Goal: Share content: Share content

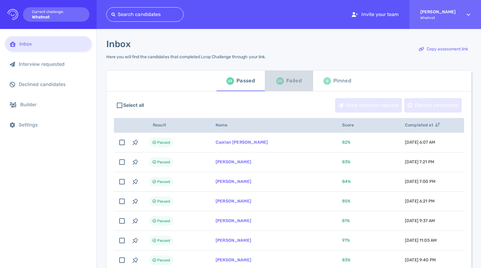
click at [289, 83] on div "Failed" at bounding box center [293, 80] width 15 height 9
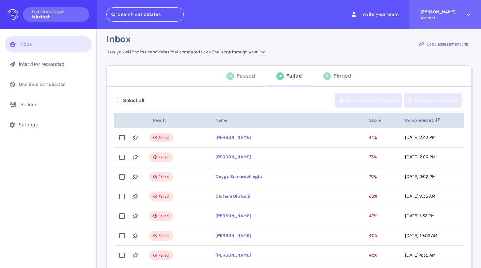
click at [240, 74] on div "Passed" at bounding box center [245, 76] width 18 height 9
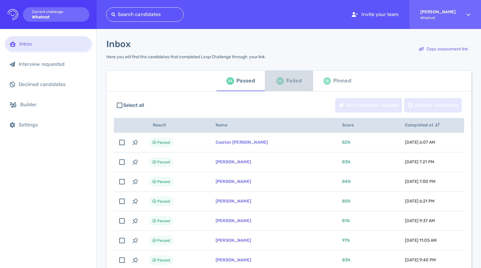
click at [284, 84] on div "58 Failed" at bounding box center [288, 80] width 25 height 17
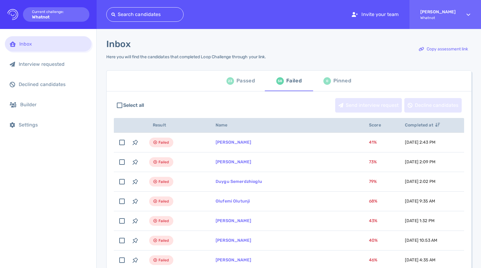
click at [244, 81] on div "Passed" at bounding box center [245, 80] width 18 height 9
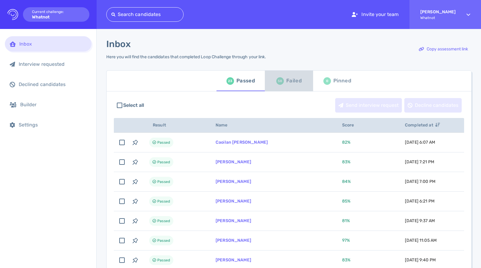
click at [295, 82] on div "Failed" at bounding box center [293, 80] width 15 height 9
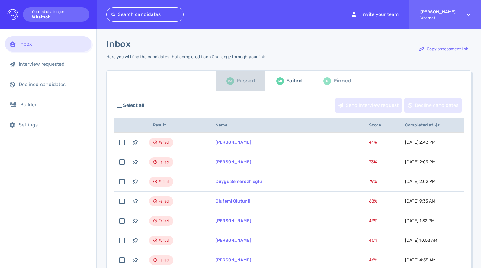
click at [230, 78] on div "23" at bounding box center [230, 81] width 8 height 8
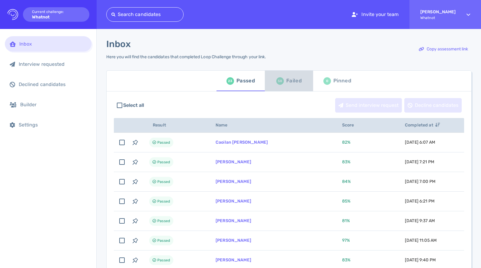
click at [298, 76] on div "Failed" at bounding box center [293, 80] width 15 height 9
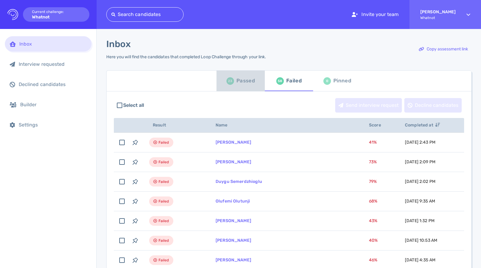
click at [246, 84] on div "Passed" at bounding box center [245, 80] width 18 height 9
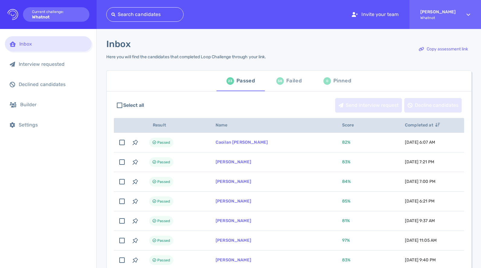
click at [281, 80] on div "58" at bounding box center [280, 81] width 8 height 8
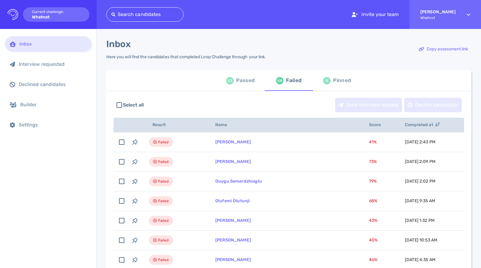
click at [247, 84] on div "Passed" at bounding box center [245, 80] width 18 height 9
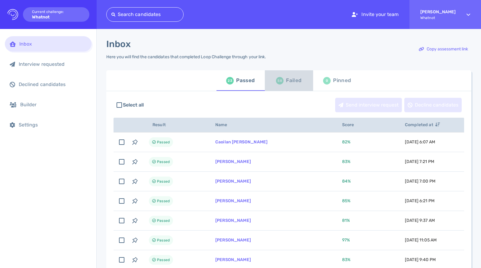
click at [293, 78] on div "Failed" at bounding box center [293, 80] width 15 height 9
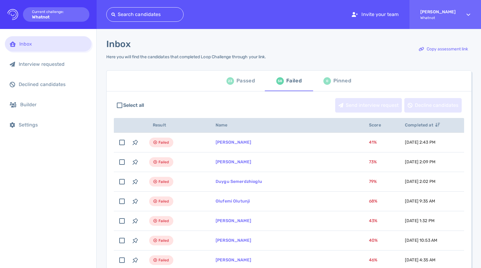
click at [244, 72] on button "23 Passed" at bounding box center [240, 81] width 48 height 21
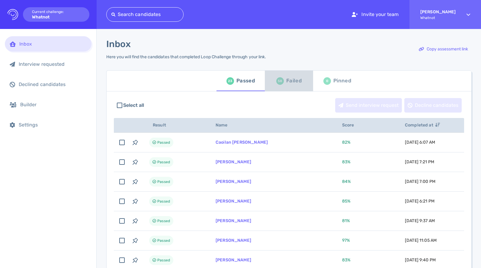
click at [289, 78] on div "Failed" at bounding box center [293, 80] width 15 height 9
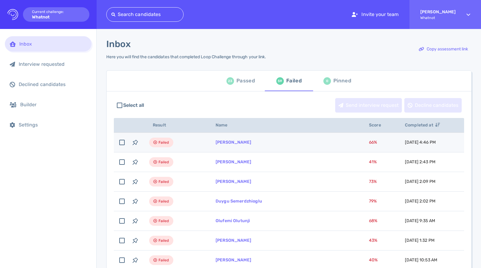
click at [369, 142] on span "66 %" at bounding box center [373, 142] width 8 height 5
checkbox input "true"
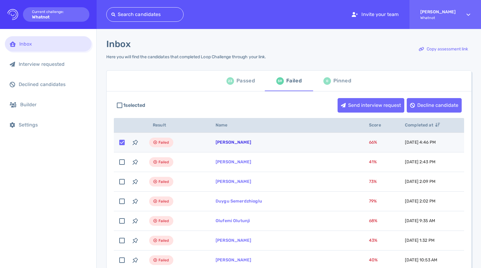
click at [240, 143] on link "[PERSON_NAME]" at bounding box center [234, 142] width 36 height 5
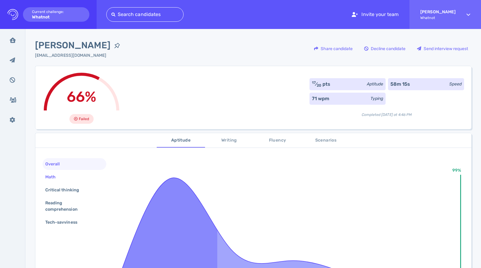
click at [50, 177] on div "Math" at bounding box center [53, 177] width 19 height 9
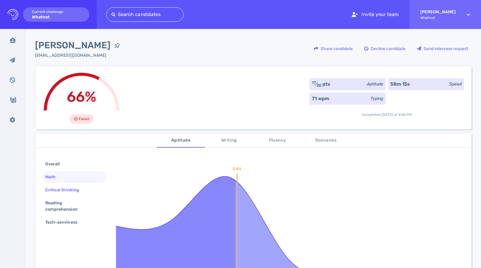
click at [57, 190] on div "Critical thinking" at bounding box center [65, 190] width 42 height 9
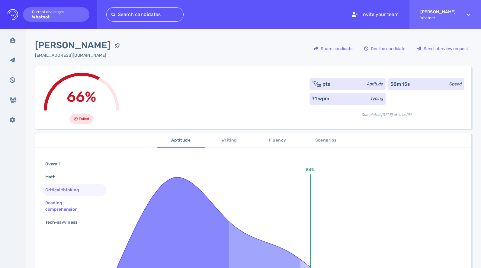
click at [58, 203] on div "Reading comprehension" at bounding box center [72, 206] width 56 height 15
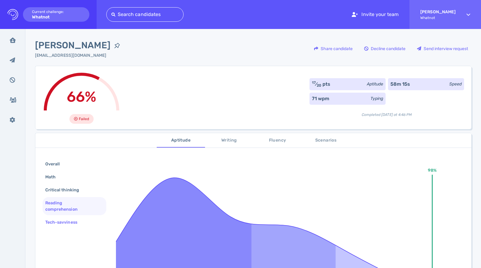
click at [61, 221] on div "Tech-savviness" at bounding box center [64, 222] width 40 height 9
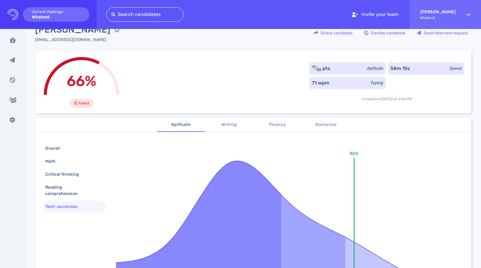
scroll to position [19, 0]
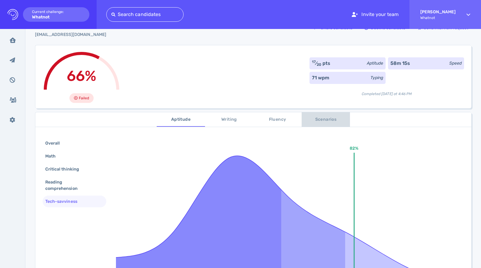
click at [332, 120] on span "Scenarios" at bounding box center [325, 120] width 41 height 8
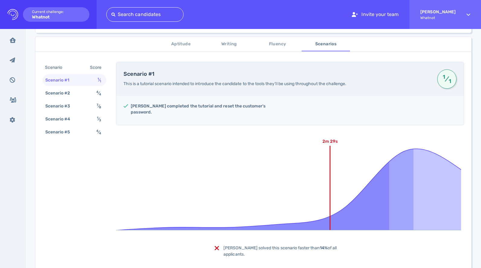
scroll to position [115, 0]
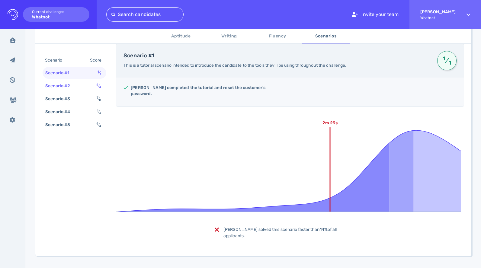
click at [85, 85] on div "Scenario #2 4 ⁄ 4" at bounding box center [75, 86] width 64 height 12
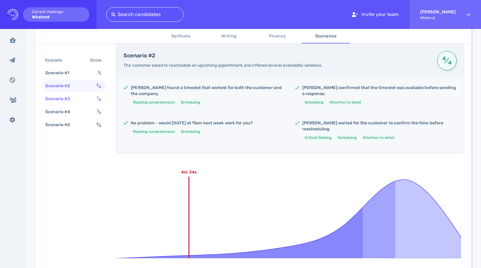
click at [86, 100] on div "Scenario #3 7 ⁄ 8" at bounding box center [75, 99] width 64 height 12
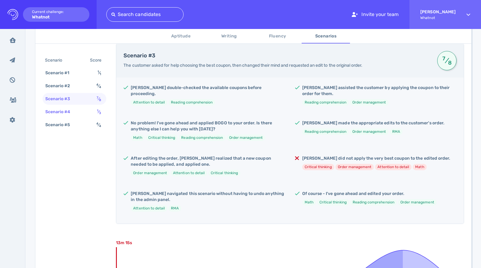
click at [88, 110] on div "Scenario #4 1 ⁄ 3" at bounding box center [75, 112] width 64 height 12
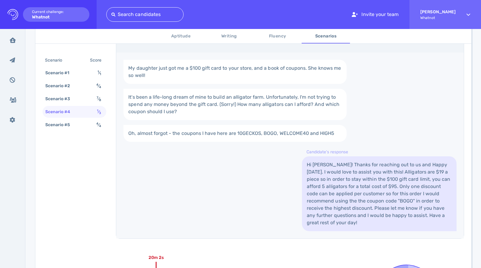
scroll to position [267, 0]
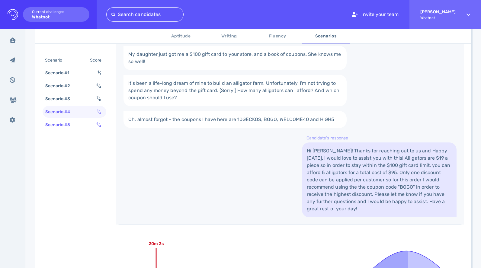
click at [92, 124] on div "Scenario #5 4 ⁄ 4" at bounding box center [75, 125] width 64 height 12
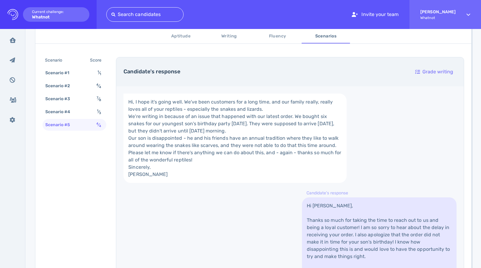
scroll to position [228, 0]
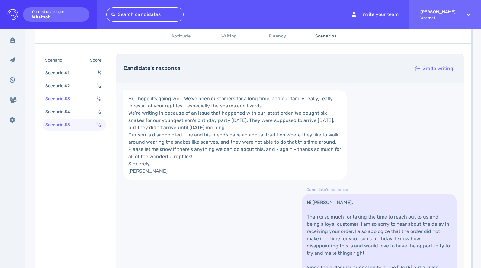
click at [85, 96] on div "Scenario #3 7 ⁄ 8" at bounding box center [75, 99] width 64 height 12
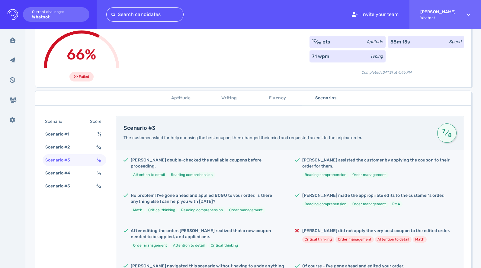
scroll to position [40, 0]
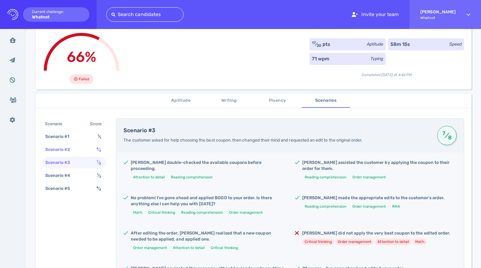
click at [78, 149] on div "Scenario #2 4 ⁄ 4" at bounding box center [75, 150] width 64 height 12
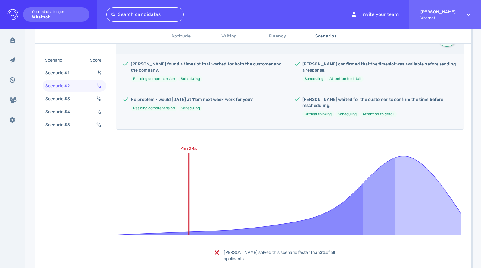
scroll to position [155, 0]
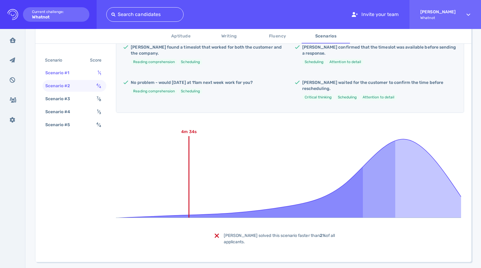
click at [65, 73] on div "Scenario #1" at bounding box center [60, 73] width 33 height 9
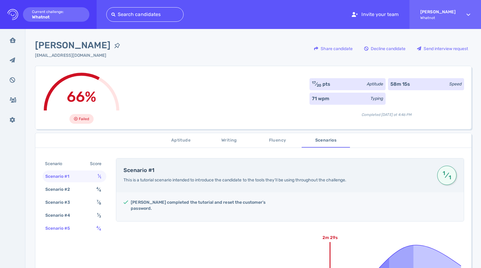
scroll to position [0, 0]
click at [64, 230] on div "Scenario #5" at bounding box center [61, 228] width 34 height 9
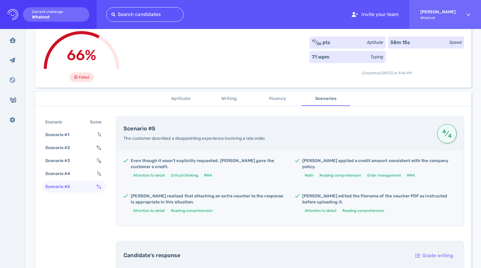
scroll to position [0, 0]
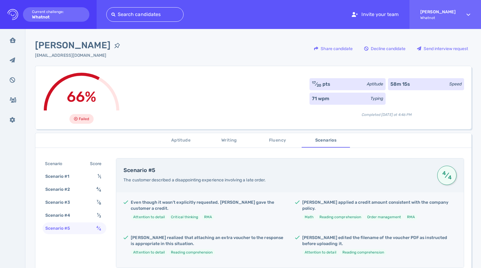
click at [184, 141] on span "Aptitude" at bounding box center [180, 141] width 41 height 8
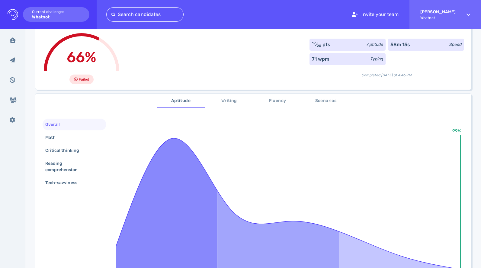
scroll to position [40, 0]
click at [58, 139] on div "Math" at bounding box center [53, 137] width 19 height 9
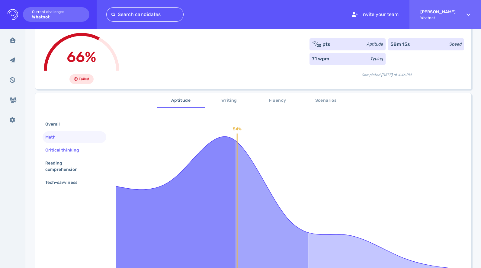
click at [70, 153] on div "Critical thinking" at bounding box center [65, 150] width 42 height 9
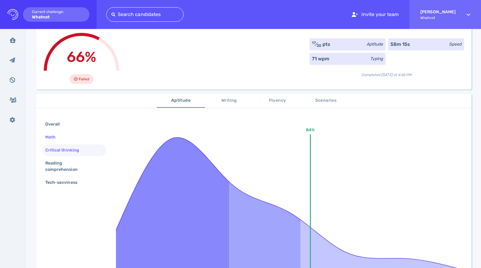
click at [66, 138] on div "Math" at bounding box center [75, 137] width 64 height 12
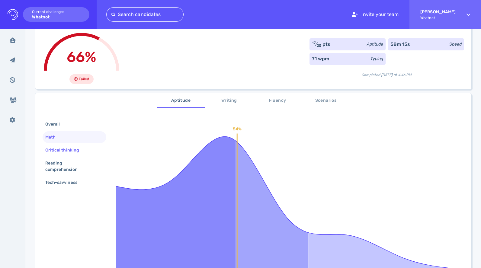
click at [68, 155] on div "Critical thinking" at bounding box center [75, 150] width 64 height 12
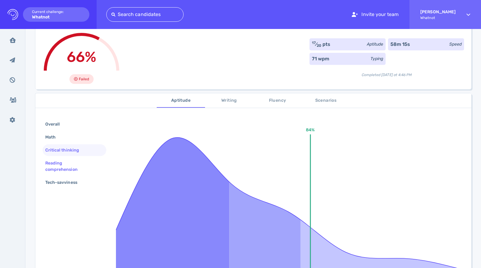
click at [67, 166] on div "Reading comprehension" at bounding box center [72, 166] width 56 height 15
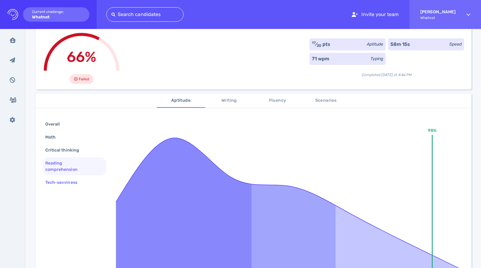
click at [76, 179] on div "Tech-savviness" at bounding box center [64, 182] width 40 height 9
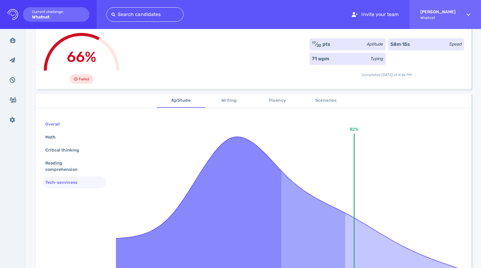
click at [69, 126] on div "Overall" at bounding box center [75, 124] width 64 height 12
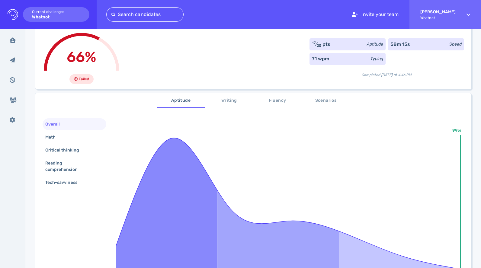
click at [230, 102] on span "Writing" at bounding box center [229, 101] width 41 height 8
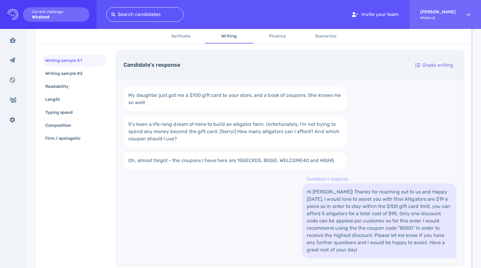
scroll to position [108, 0]
click at [317, 34] on span "Scenarios" at bounding box center [325, 37] width 41 height 8
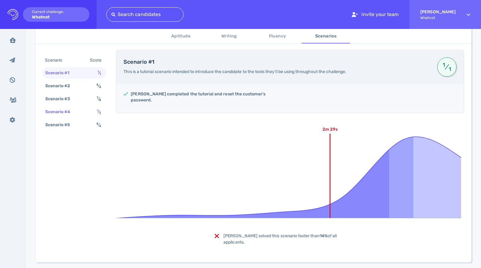
click at [49, 110] on div "Scenario #4" at bounding box center [61, 111] width 34 height 9
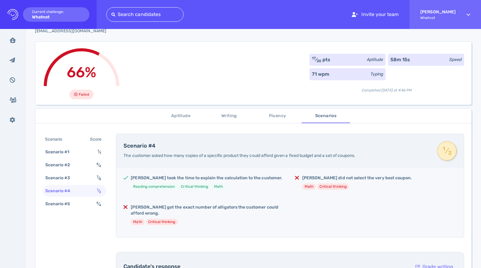
scroll to position [0, 0]
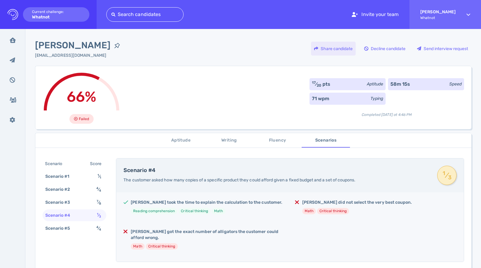
click at [337, 51] on div "Share candidate" at bounding box center [333, 49] width 45 height 14
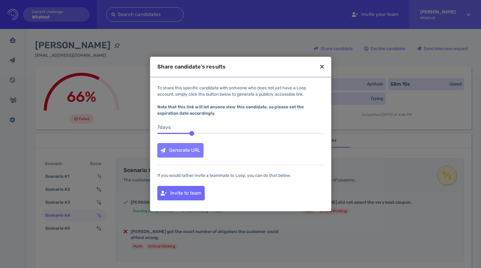
click at [187, 149] on div "Generate URL" at bounding box center [181, 150] width 46 height 14
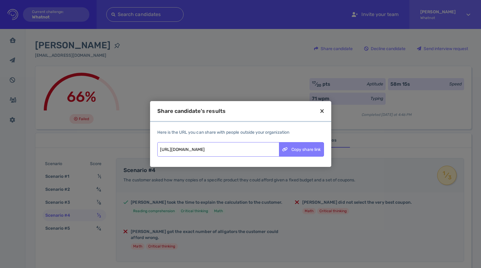
click at [303, 149] on div "Copy share link" at bounding box center [301, 149] width 44 height 14
click at [321, 111] on icon at bounding box center [321, 110] width 3 height 5
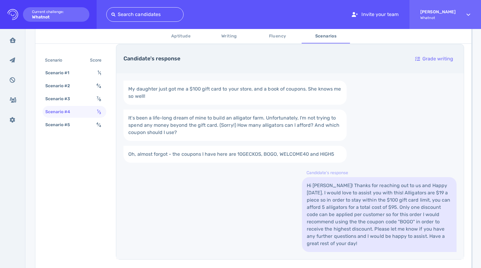
scroll to position [238, 0]
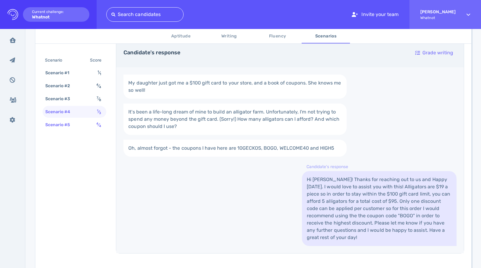
click at [86, 122] on div "Scenario #5 4 ⁄ 4" at bounding box center [75, 125] width 64 height 12
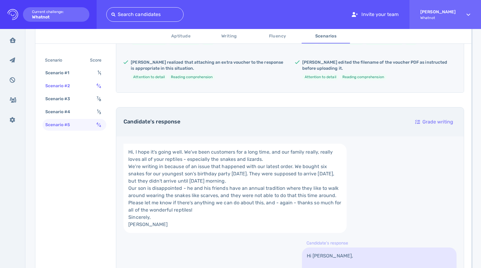
scroll to position [0, 0]
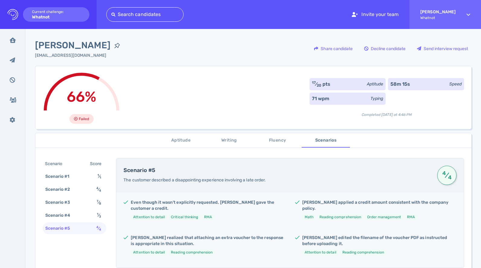
click at [223, 140] on span "Writing" at bounding box center [229, 141] width 41 height 8
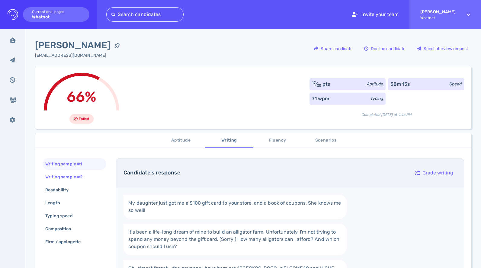
click at [91, 174] on div "Writing sample #2" at bounding box center [75, 177] width 64 height 12
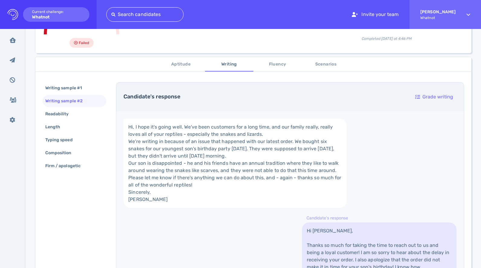
scroll to position [78, 0]
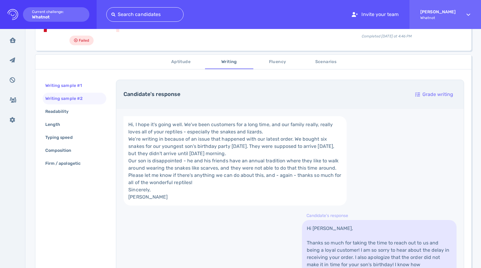
click at [70, 87] on div "Writing sample #1" at bounding box center [66, 85] width 45 height 9
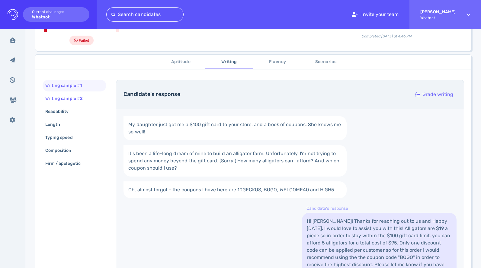
click at [79, 97] on div "Writing sample #2" at bounding box center [67, 98] width 46 height 9
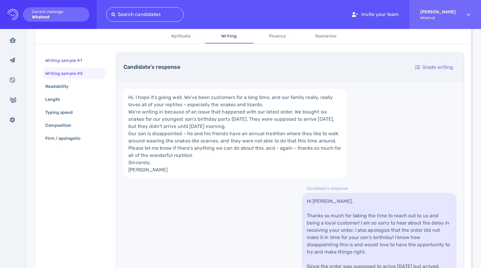
click at [64, 61] on div "Writing sample #1" at bounding box center [66, 60] width 45 height 9
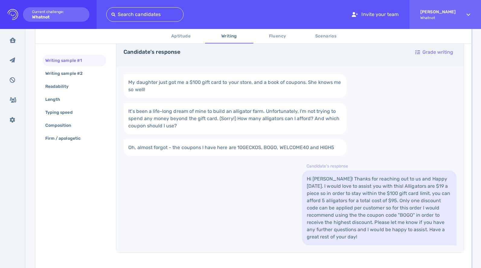
scroll to position [121, 0]
click at [64, 75] on div "Writing sample #2" at bounding box center [67, 73] width 46 height 9
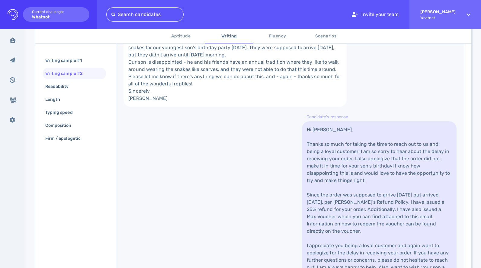
scroll to position [187, 0]
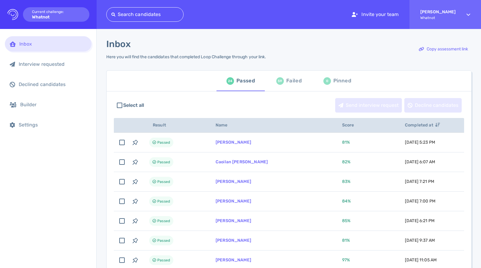
click at [289, 81] on div "Failed" at bounding box center [293, 80] width 15 height 9
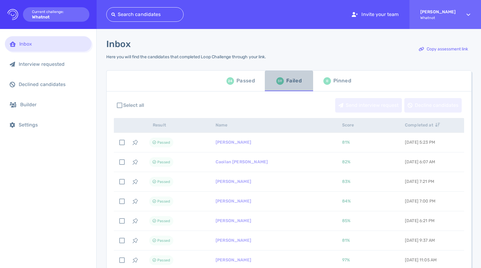
click at [289, 83] on div "Failed" at bounding box center [293, 80] width 15 height 9
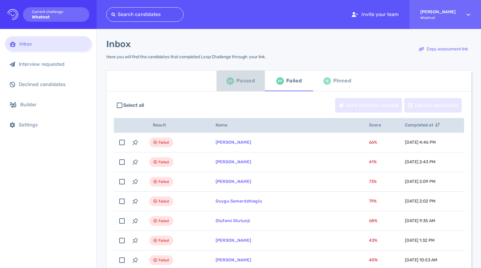
click at [233, 80] on div "24 Passed" at bounding box center [240, 80] width 28 height 17
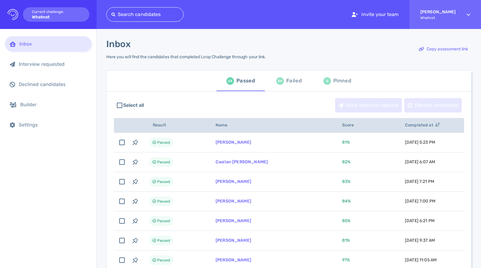
click at [280, 80] on div "59" at bounding box center [280, 81] width 8 height 8
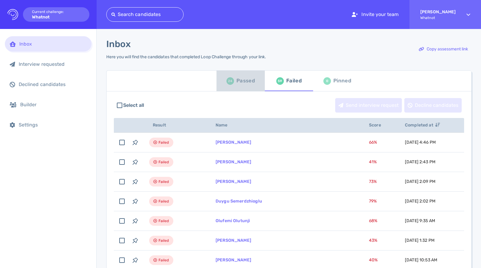
click at [244, 82] on div "Passed" at bounding box center [245, 80] width 18 height 9
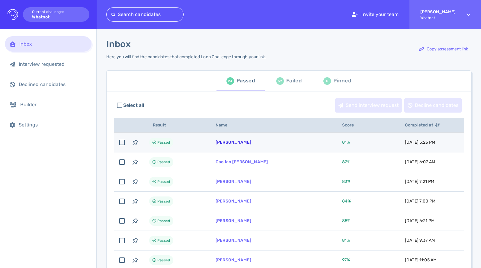
click at [243, 143] on link "Matthew Gorski" at bounding box center [234, 142] width 36 height 5
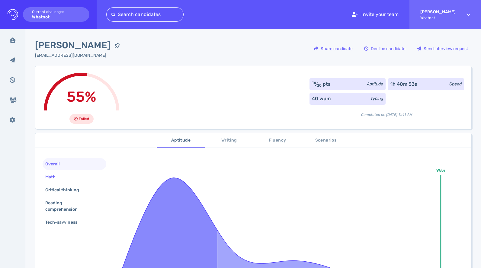
click at [72, 177] on div "Math" at bounding box center [75, 177] width 64 height 12
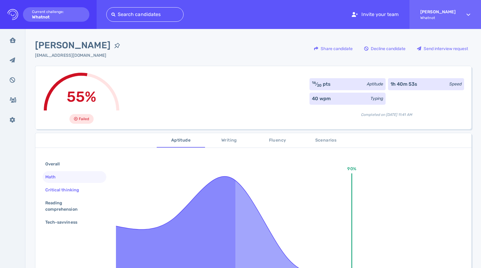
click at [75, 193] on div "Critical thinking" at bounding box center [65, 190] width 42 height 9
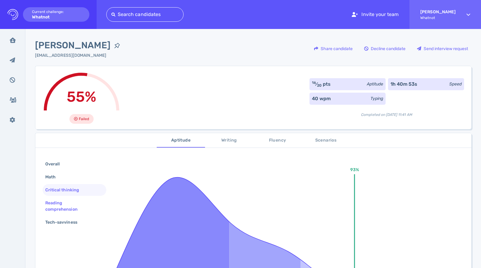
click at [76, 203] on div "Reading comprehension" at bounding box center [72, 206] width 56 height 15
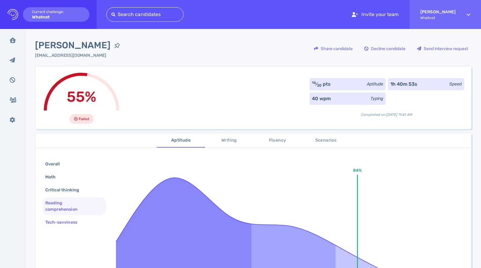
click at [76, 218] on div "Tech-savviness" at bounding box center [64, 222] width 40 height 9
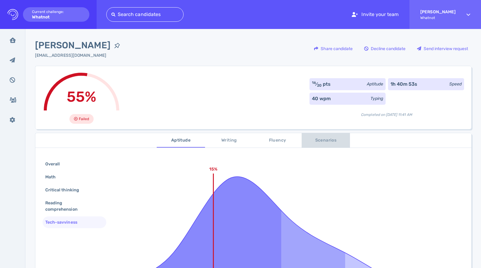
click at [321, 139] on span "Scenarios" at bounding box center [325, 141] width 41 height 8
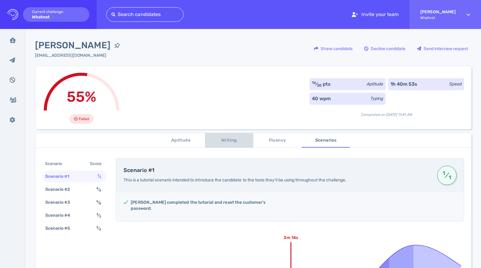
click at [227, 139] on span "Writing" at bounding box center [229, 141] width 41 height 8
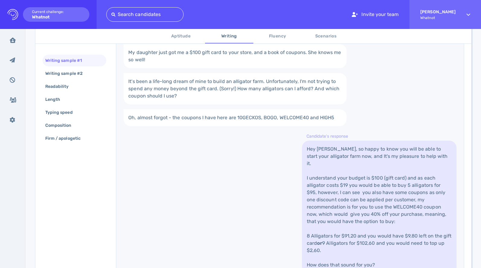
scroll to position [151, 0]
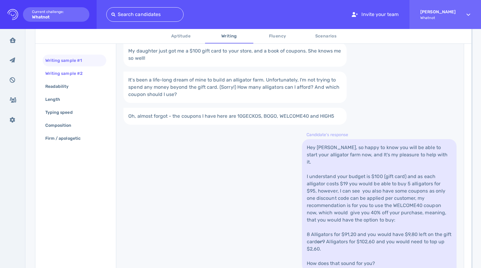
click at [88, 74] on div "Writing sample #2" at bounding box center [67, 73] width 46 height 9
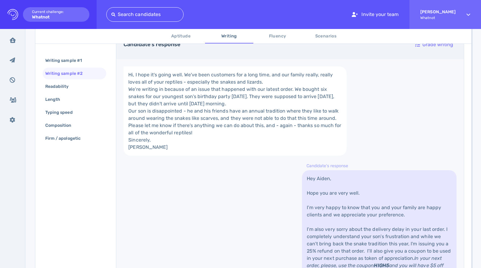
scroll to position [47, 0]
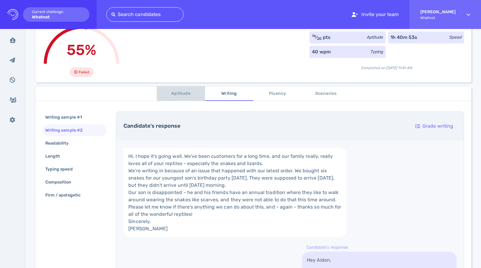
click at [189, 93] on span "Aptitude" at bounding box center [180, 94] width 41 height 8
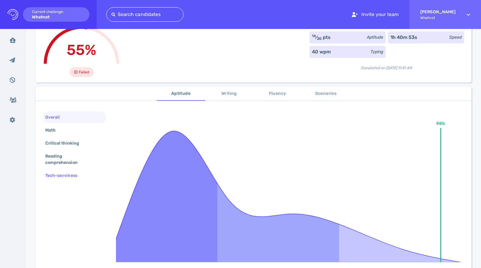
click at [77, 174] on div "Tech-savviness" at bounding box center [64, 175] width 40 height 9
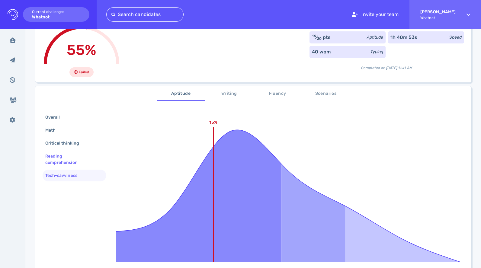
click at [66, 160] on div "Reading comprehension" at bounding box center [72, 159] width 56 height 15
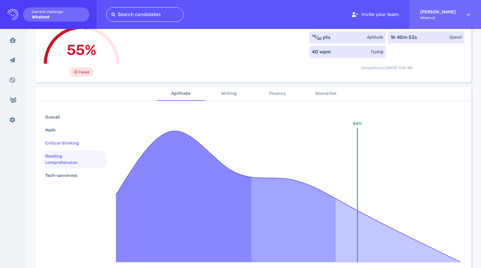
click at [65, 145] on div "Critical thinking" at bounding box center [65, 143] width 42 height 9
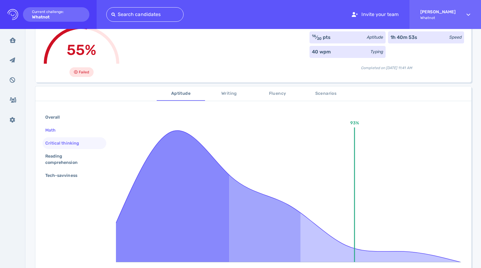
click at [60, 130] on div "Math" at bounding box center [53, 130] width 19 height 9
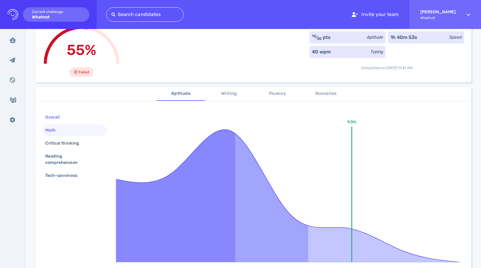
click at [65, 117] on div "Overall" at bounding box center [55, 117] width 23 height 9
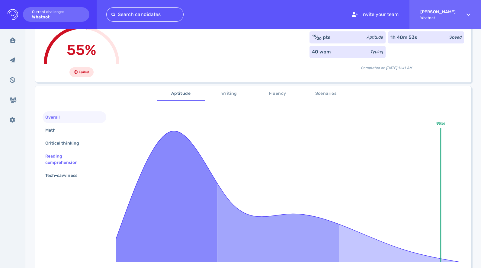
scroll to position [0, 0]
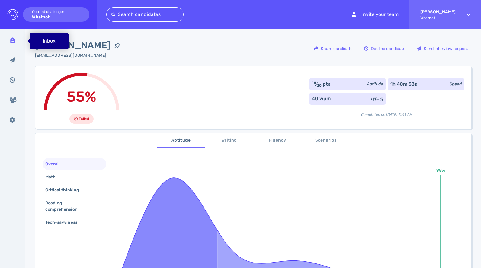
click at [16, 41] on div "Inbox" at bounding box center [13, 40] width 16 height 15
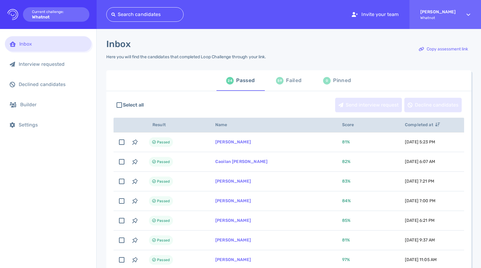
click at [291, 81] on div "Failed" at bounding box center [293, 80] width 15 height 9
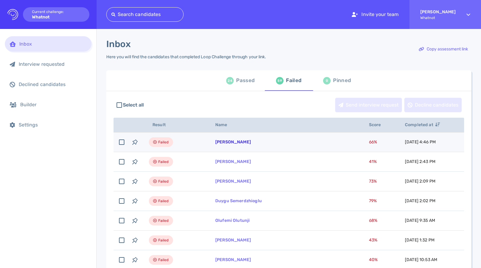
click at [241, 143] on link "[PERSON_NAME]" at bounding box center [233, 141] width 36 height 5
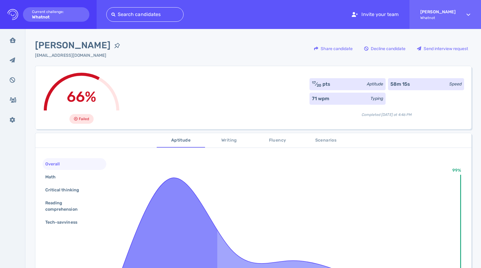
click at [277, 139] on span "Fluency" at bounding box center [277, 141] width 41 height 8
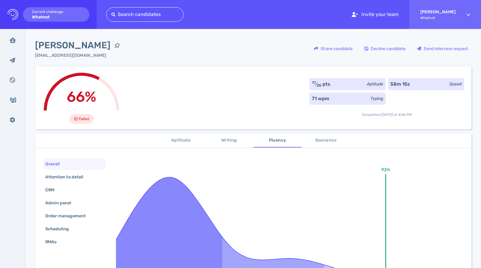
click at [233, 140] on span "Writing" at bounding box center [229, 141] width 41 height 8
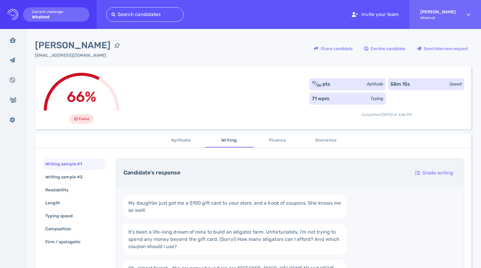
click at [273, 139] on span "Fluency" at bounding box center [277, 141] width 41 height 8
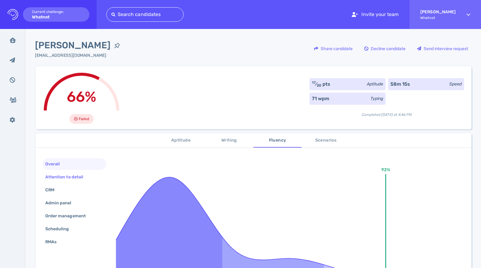
click at [82, 176] on div "Attention to detail" at bounding box center [67, 177] width 46 height 9
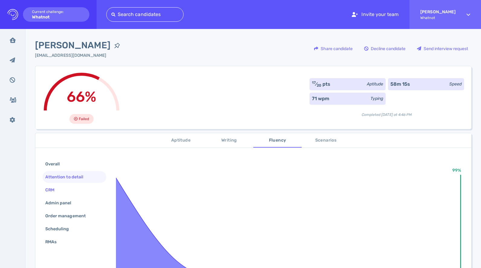
click at [84, 188] on div "CRM" at bounding box center [75, 190] width 64 height 12
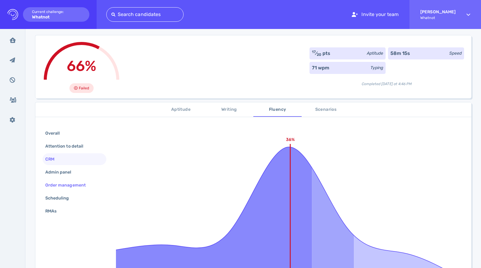
scroll to position [36, 0]
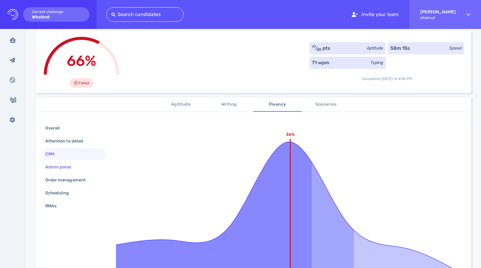
click at [65, 162] on div "Admin panel" at bounding box center [75, 167] width 64 height 12
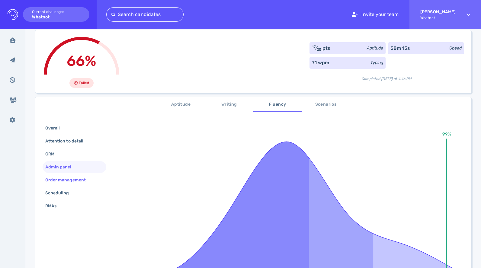
click at [71, 182] on div "Order management" at bounding box center [68, 180] width 49 height 9
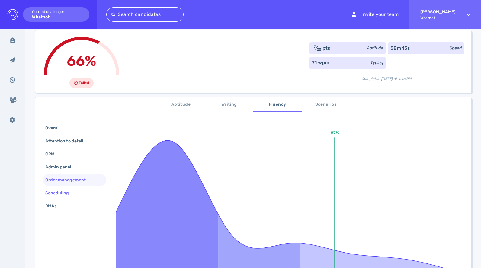
click at [74, 190] on div "Scheduling" at bounding box center [60, 193] width 32 height 9
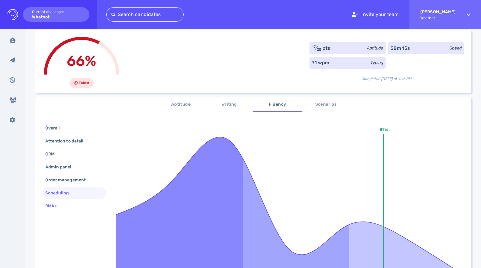
click at [74, 204] on div "RMAs" at bounding box center [75, 206] width 64 height 12
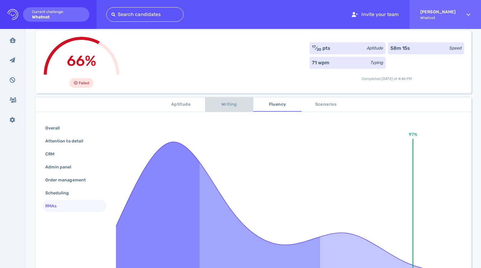
click at [227, 107] on span "Writing" at bounding box center [229, 105] width 41 height 8
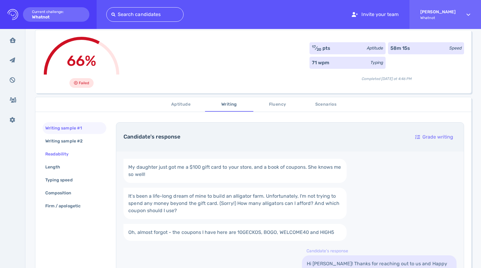
click at [94, 152] on div "Readability" at bounding box center [75, 154] width 64 height 12
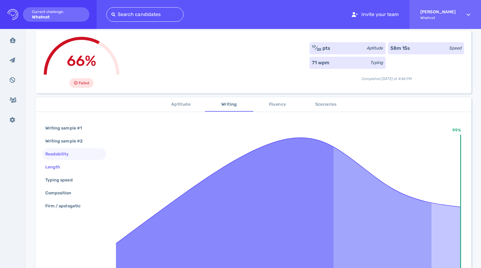
click at [75, 166] on div "Length" at bounding box center [75, 167] width 64 height 12
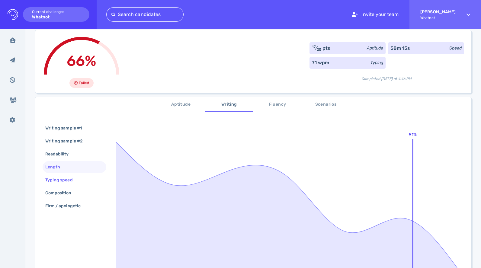
click at [75, 177] on div "Typing speed" at bounding box center [62, 180] width 36 height 9
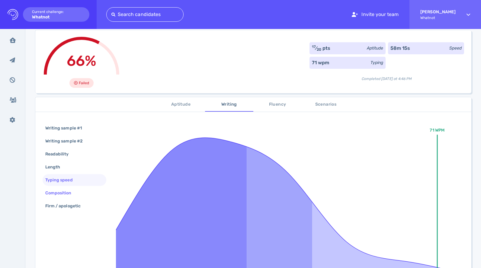
click at [75, 189] on div "Composition" at bounding box center [61, 193] width 35 height 9
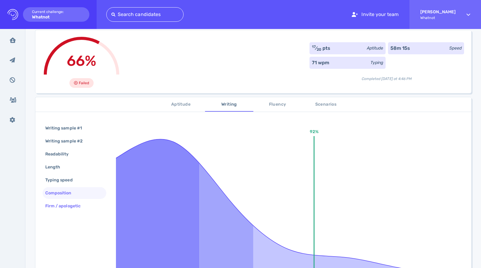
click at [74, 206] on div "Firm / apologetic" at bounding box center [66, 206] width 44 height 9
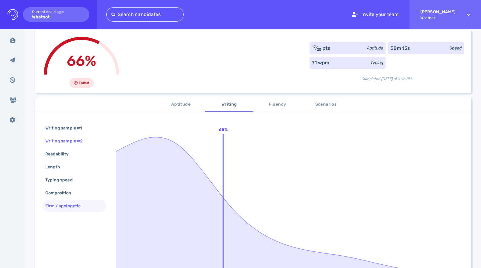
click at [65, 141] on div "Writing sample #2" at bounding box center [67, 141] width 46 height 9
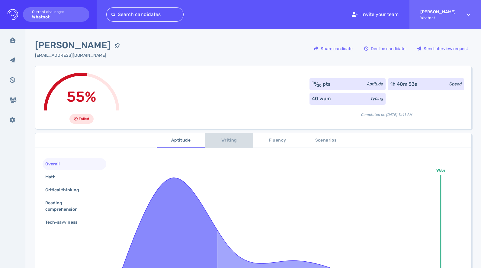
click at [225, 140] on span "Writing" at bounding box center [229, 141] width 41 height 8
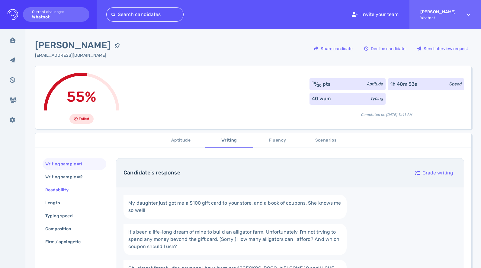
click at [77, 189] on div "Readability" at bounding box center [75, 190] width 64 height 12
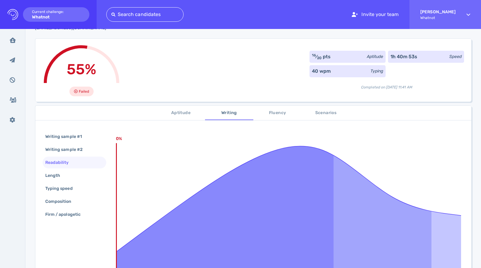
scroll to position [35, 0]
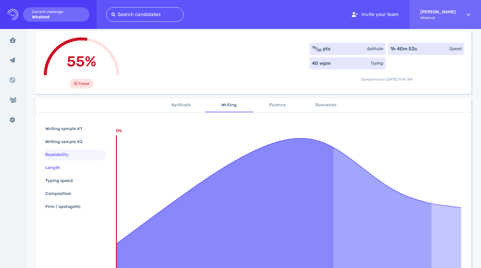
click at [57, 165] on div "Length" at bounding box center [55, 167] width 23 height 9
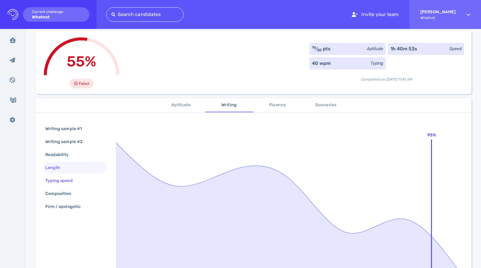
click at [67, 175] on div "Typing speed" at bounding box center [75, 181] width 64 height 12
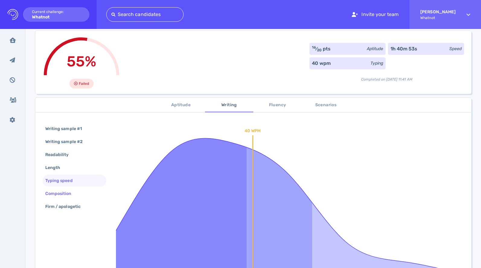
click at [76, 190] on div "Composition" at bounding box center [61, 193] width 35 height 9
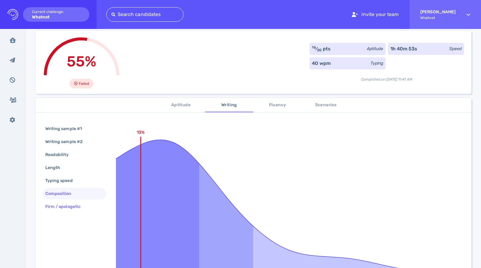
click at [81, 204] on div "Firm / apologetic" at bounding box center [66, 206] width 44 height 9
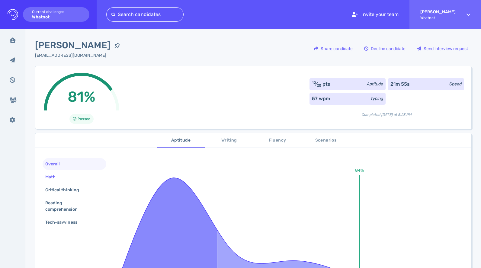
click at [72, 174] on div "Math" at bounding box center [75, 177] width 64 height 12
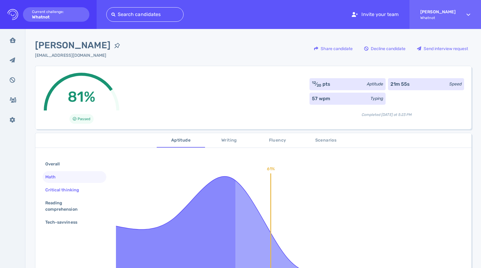
click at [68, 186] on div "Critical thinking" at bounding box center [65, 190] width 42 height 9
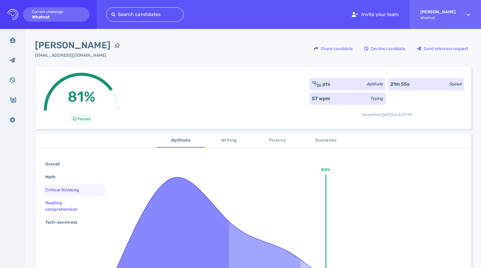
click at [71, 201] on div "Reading comprehension" at bounding box center [72, 206] width 56 height 15
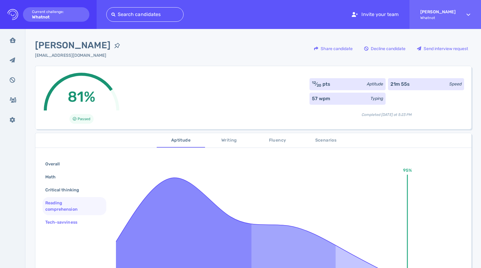
scroll to position [1, 0]
click at [69, 223] on div "Tech-savviness" at bounding box center [64, 221] width 40 height 9
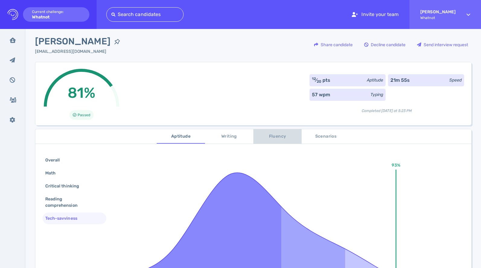
click at [272, 142] on button "Fluency" at bounding box center [277, 136] width 48 height 14
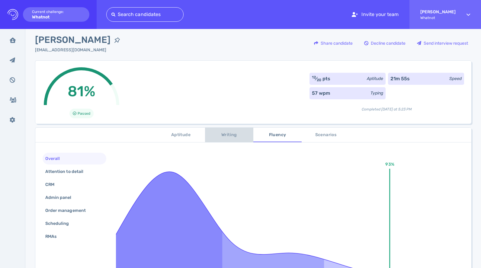
click at [241, 136] on span "Writing" at bounding box center [229, 135] width 41 height 8
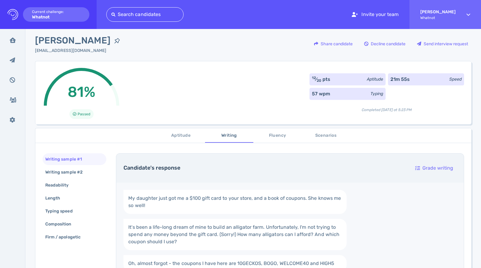
scroll to position [4, 0]
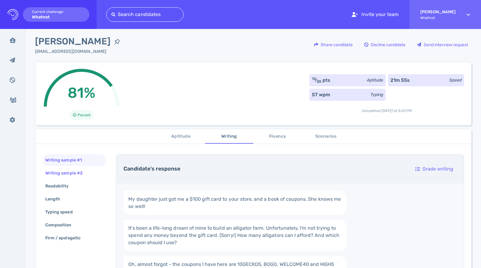
click at [84, 170] on div "Writing sample #2" at bounding box center [67, 173] width 46 height 9
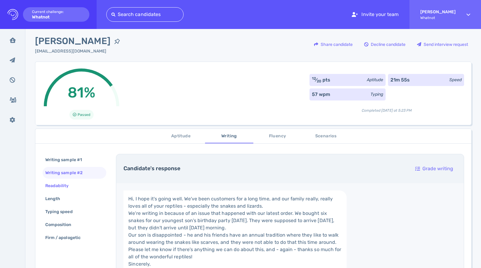
scroll to position [4, 0]
click at [83, 182] on div "Readability" at bounding box center [75, 186] width 64 height 12
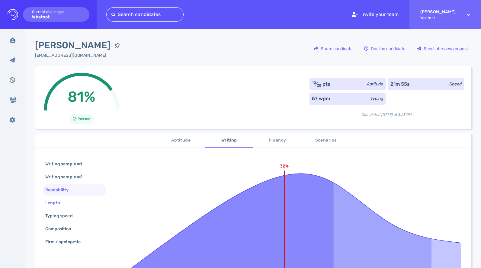
scroll to position [0, 0]
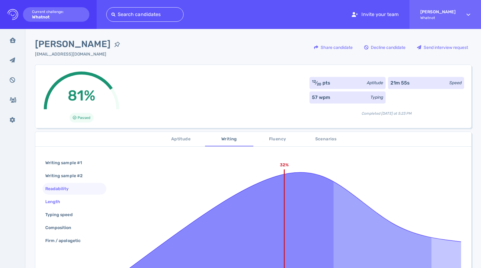
click at [78, 200] on div "Length" at bounding box center [75, 202] width 64 height 12
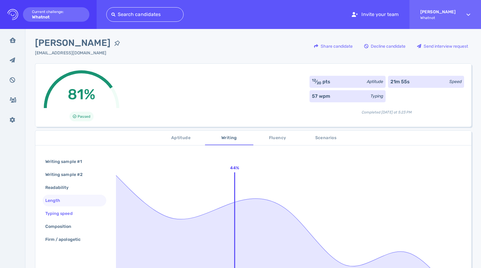
click at [76, 212] on div "Typing speed" at bounding box center [62, 213] width 36 height 9
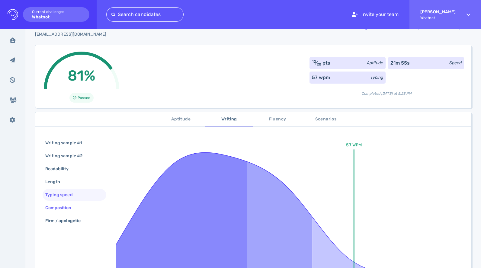
scroll to position [31, 0]
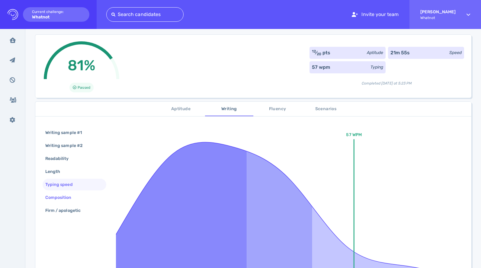
click at [71, 197] on div "Composition" at bounding box center [61, 197] width 35 height 9
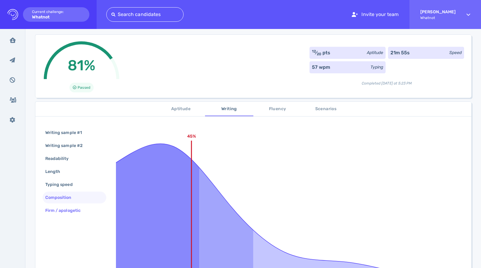
click at [72, 211] on div "Firm / apologetic" at bounding box center [66, 210] width 44 height 9
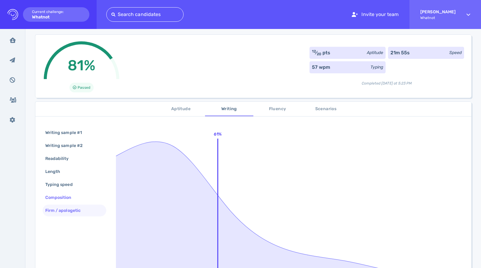
click at [78, 195] on div "Composition" at bounding box center [61, 197] width 35 height 9
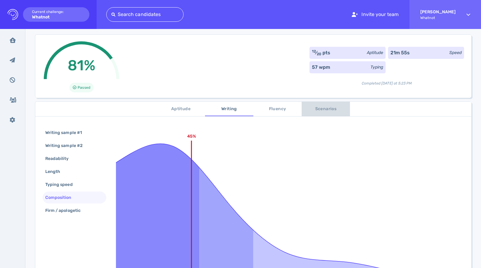
click at [331, 108] on span "Scenarios" at bounding box center [325, 109] width 41 height 8
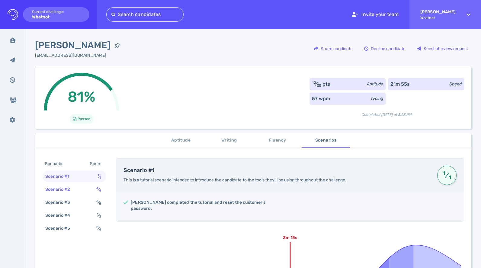
scroll to position [0, 0]
click at [232, 141] on span "Writing" at bounding box center [229, 140] width 41 height 8
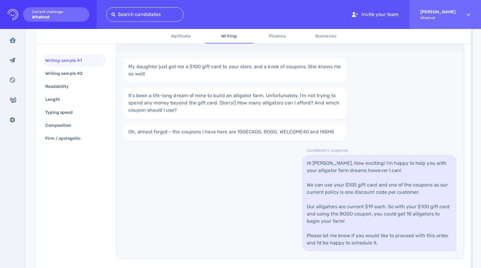
scroll to position [137, 0]
click at [84, 75] on div "Writing sample #2" at bounding box center [67, 73] width 46 height 9
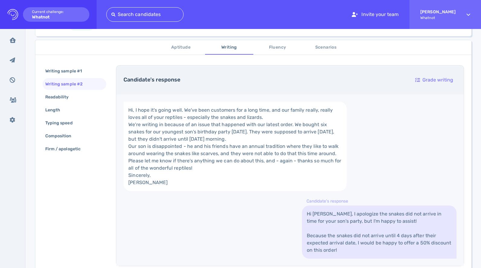
scroll to position [18, 0]
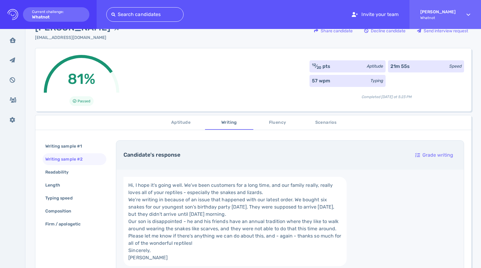
click at [325, 123] on span "Scenarios" at bounding box center [325, 123] width 41 height 8
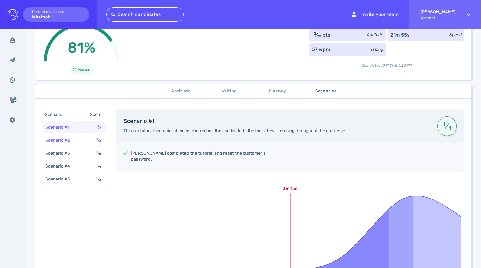
scroll to position [50, 0]
click at [79, 140] on div "Scenario #2 4 ⁄ 4" at bounding box center [75, 140] width 64 height 12
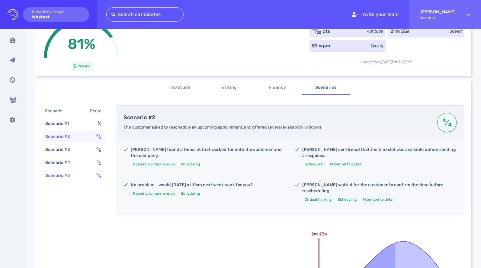
click at [89, 177] on div "Scenario #5 0 ⁄ 4" at bounding box center [75, 176] width 64 height 12
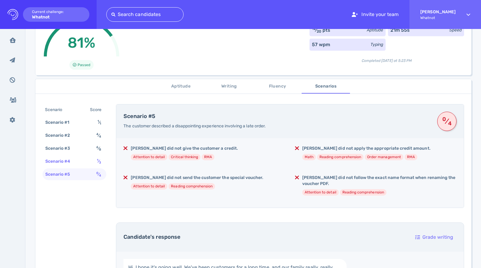
click at [91, 162] on div "Scenario #4 1 ⁄ 3" at bounding box center [75, 161] width 64 height 12
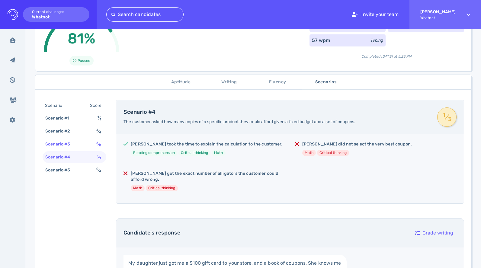
click at [91, 146] on div "Scenario #3 6 ⁄ 8" at bounding box center [75, 144] width 64 height 12
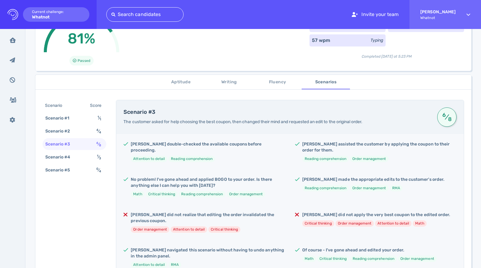
scroll to position [57, 0]
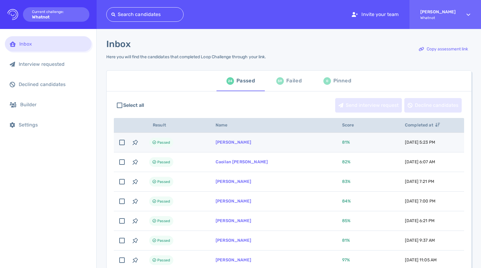
click at [296, 142] on td "[PERSON_NAME]" at bounding box center [271, 143] width 126 height 20
checkbox input "true"
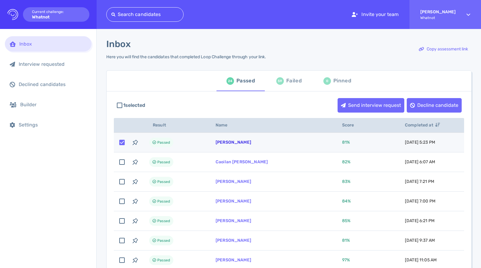
click at [241, 140] on link "[PERSON_NAME]" at bounding box center [234, 142] width 36 height 5
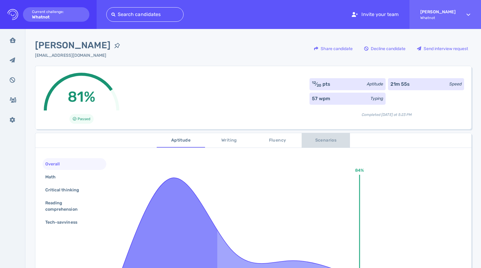
click at [322, 138] on span "Scenarios" at bounding box center [325, 141] width 41 height 8
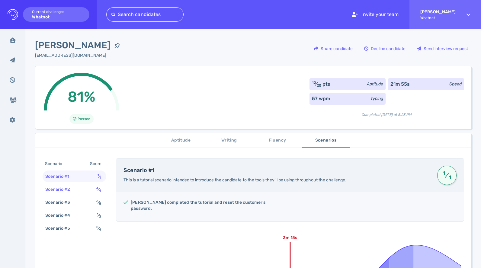
click at [88, 190] on div "Scenario #2 4 ⁄ 4" at bounding box center [75, 190] width 64 height 12
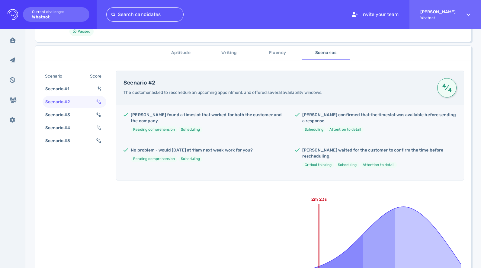
scroll to position [106, 0]
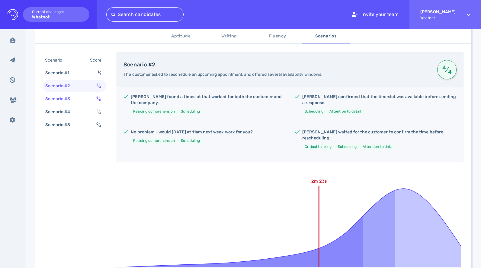
click at [95, 101] on div "6 ⁄ 8" at bounding box center [100, 98] width 10 height 9
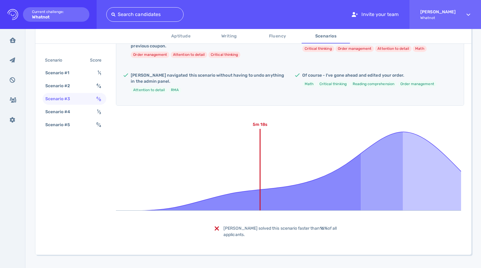
scroll to position [238, 0]
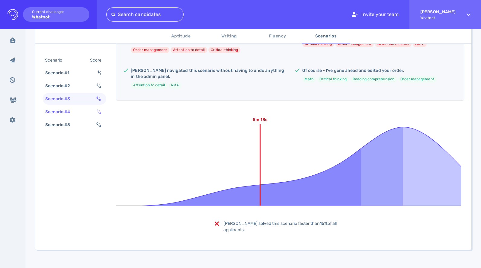
click at [100, 113] on sub "3" at bounding box center [100, 113] width 2 height 4
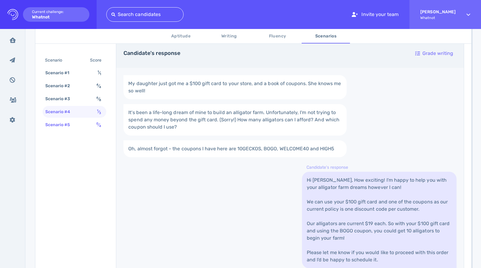
click at [101, 123] on span "0 ⁄ 4" at bounding box center [98, 124] width 5 height 5
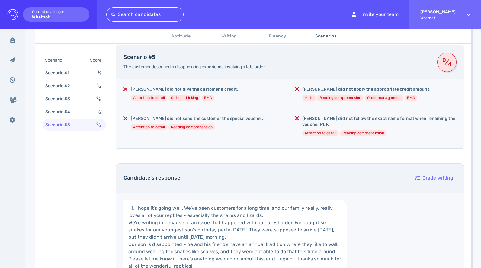
scroll to position [76, 0]
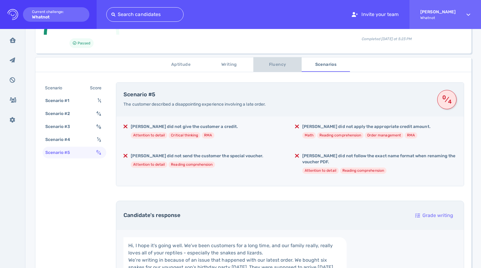
click at [270, 67] on span "Fluency" at bounding box center [277, 65] width 41 height 8
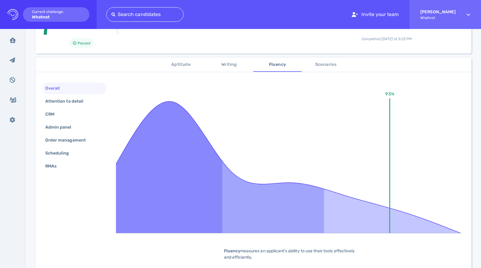
click at [224, 64] on span "Writing" at bounding box center [229, 65] width 41 height 8
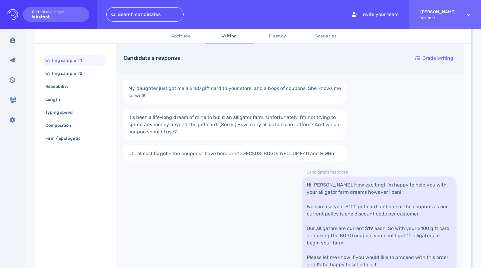
scroll to position [0, 0]
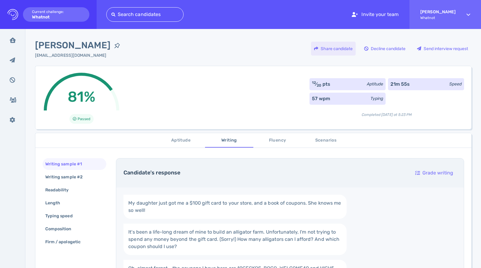
click at [333, 49] on div "Share candidate" at bounding box center [333, 49] width 45 height 14
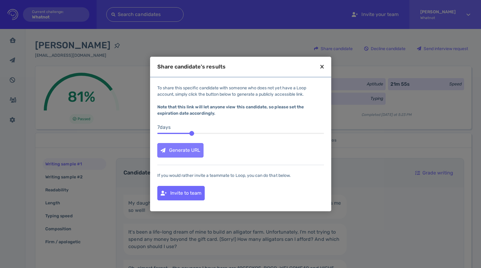
click at [187, 146] on div "Generate URL" at bounding box center [181, 150] width 46 height 14
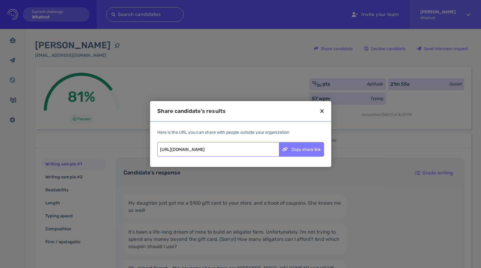
click at [303, 147] on div "Copy share link" at bounding box center [301, 149] width 44 height 14
